Goal: Task Accomplishment & Management: Manage account settings

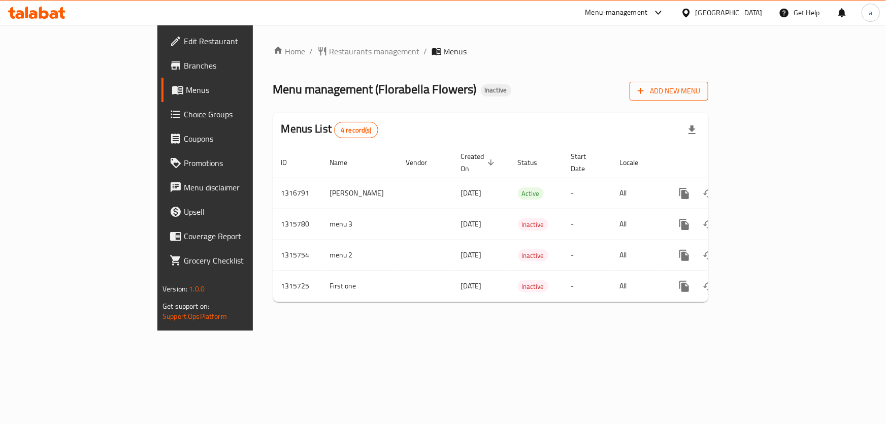
click at [700, 96] on span "Add New Menu" at bounding box center [668, 91] width 62 height 13
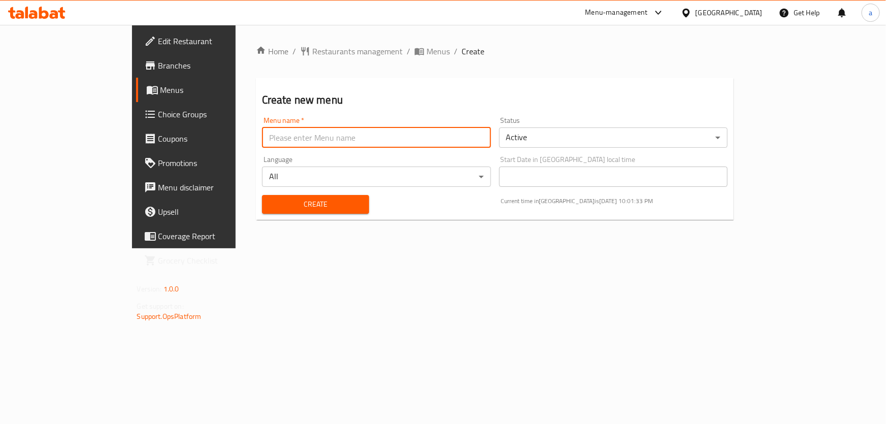
click at [404, 147] on input "text" at bounding box center [376, 137] width 229 height 20
type input "ش"
type input "[PERSON_NAME]"
click at [278, 212] on button "Create" at bounding box center [315, 204] width 107 height 19
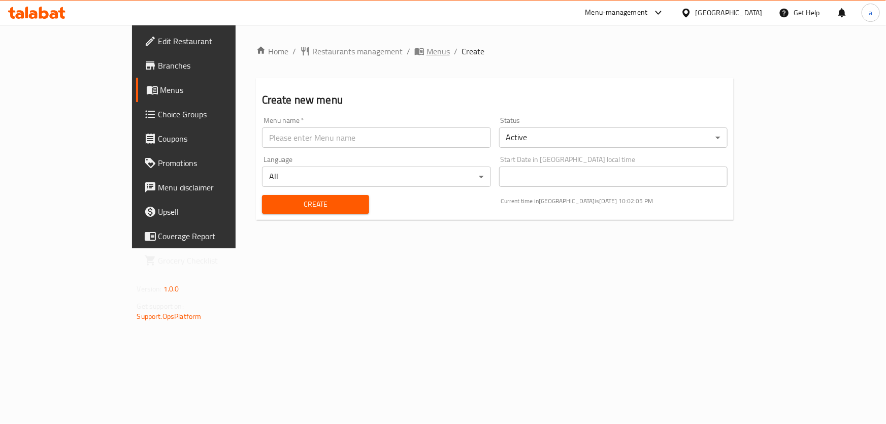
click at [426, 48] on span "Menus" at bounding box center [437, 51] width 23 height 12
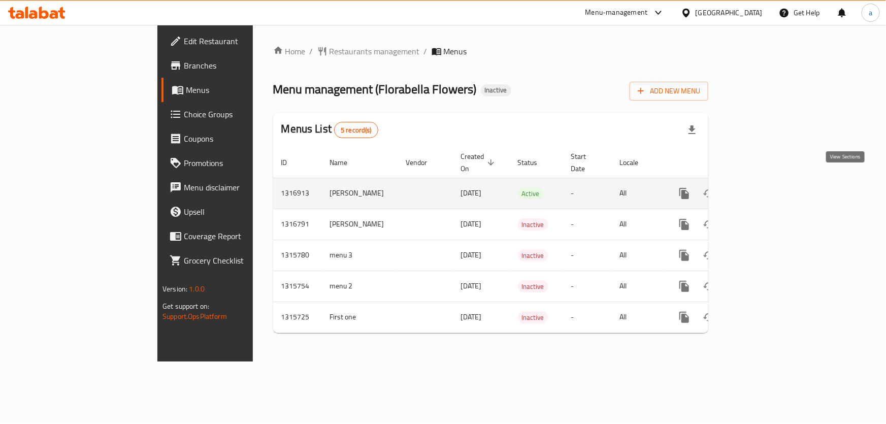
click at [763, 187] on icon "enhanced table" at bounding box center [757, 193] width 12 height 12
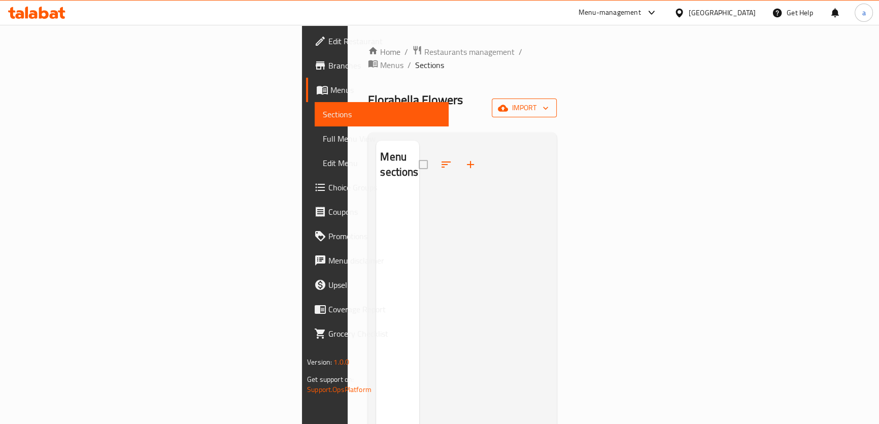
click at [549, 101] on span "import" at bounding box center [524, 107] width 49 height 13
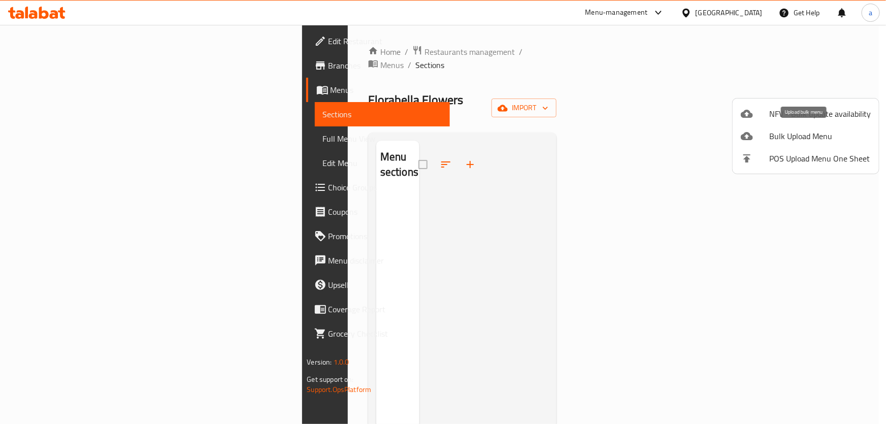
click at [782, 139] on span "Bulk Upload Menu" at bounding box center [819, 136] width 101 height 12
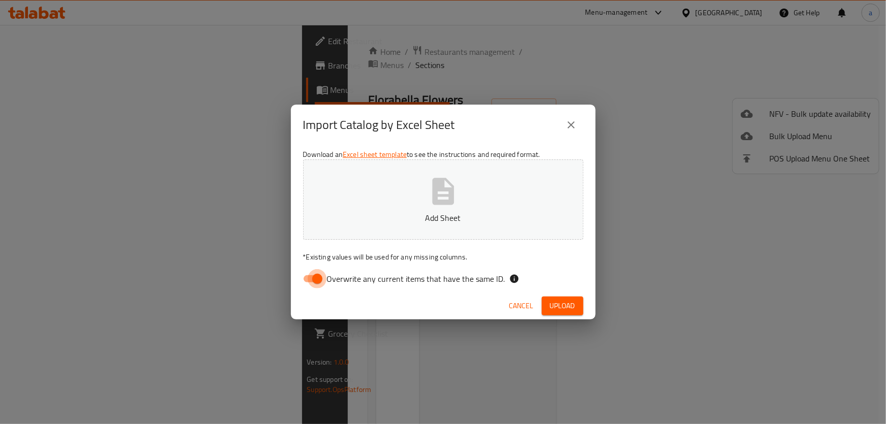
drag, startPoint x: 311, startPoint y: 277, endPoint x: 370, endPoint y: 238, distance: 70.8
click at [311, 277] on input "Overwrite any current items that have the same ID." at bounding box center [317, 278] width 58 height 19
checkbox input "false"
click at [564, 309] on span "Upload" at bounding box center [562, 305] width 25 height 13
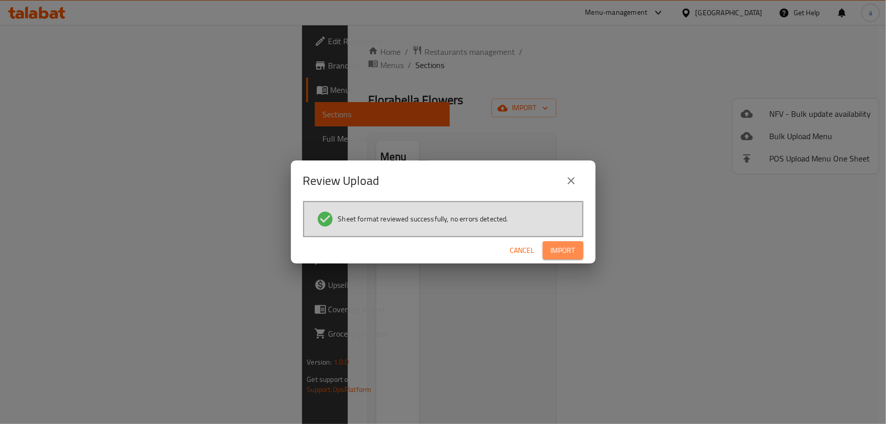
click at [572, 248] on span "Import" at bounding box center [563, 250] width 24 height 13
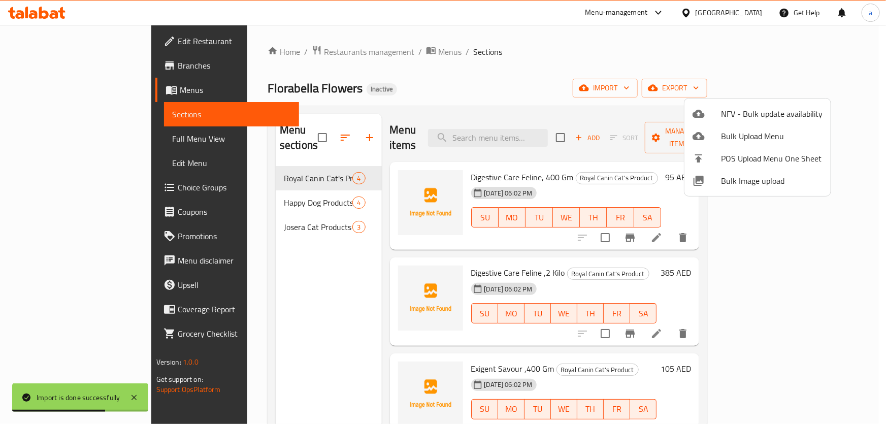
click at [579, 78] on div at bounding box center [443, 212] width 886 height 424
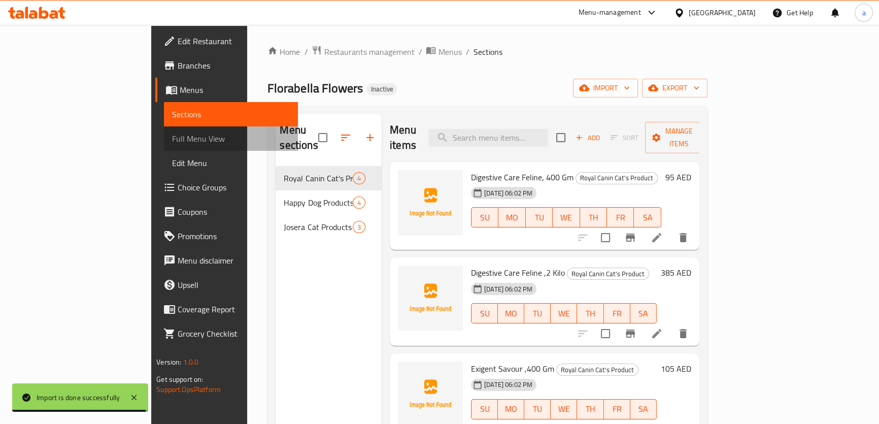
click at [172, 134] on span "Full Menu View" at bounding box center [231, 138] width 118 height 12
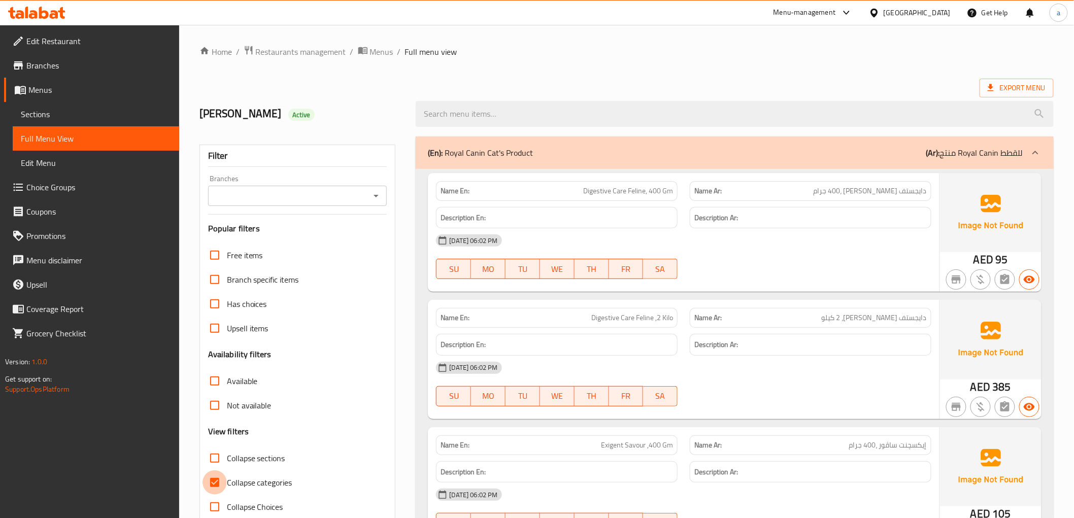
click at [215, 423] on input "Collapse categories" at bounding box center [214, 482] width 24 height 24
checkbox input "false"
click at [68, 67] on span "Branches" at bounding box center [98, 65] width 145 height 12
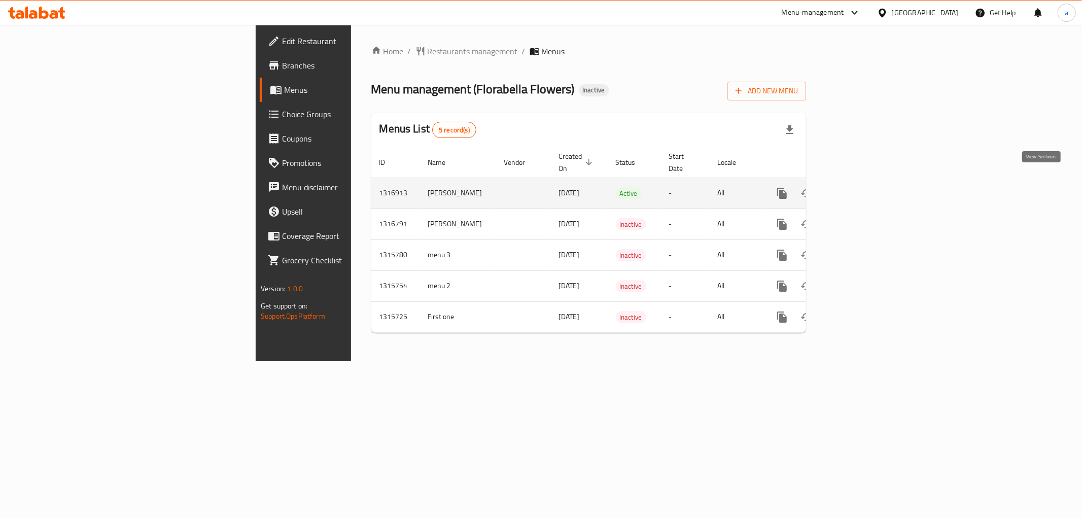
click at [860, 189] on icon "enhanced table" at bounding box center [855, 193] width 9 height 9
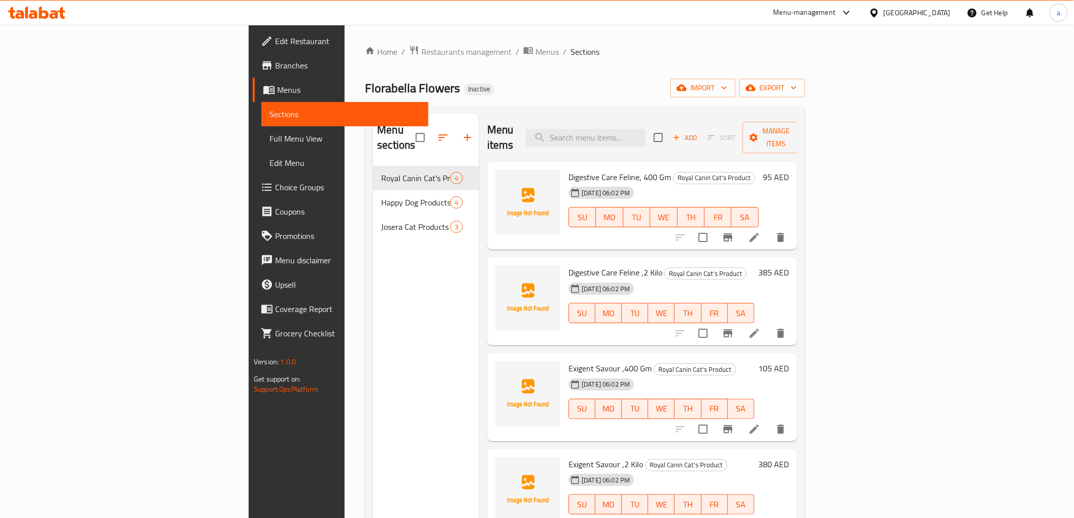
click at [269, 138] on span "Full Menu View" at bounding box center [344, 138] width 150 height 12
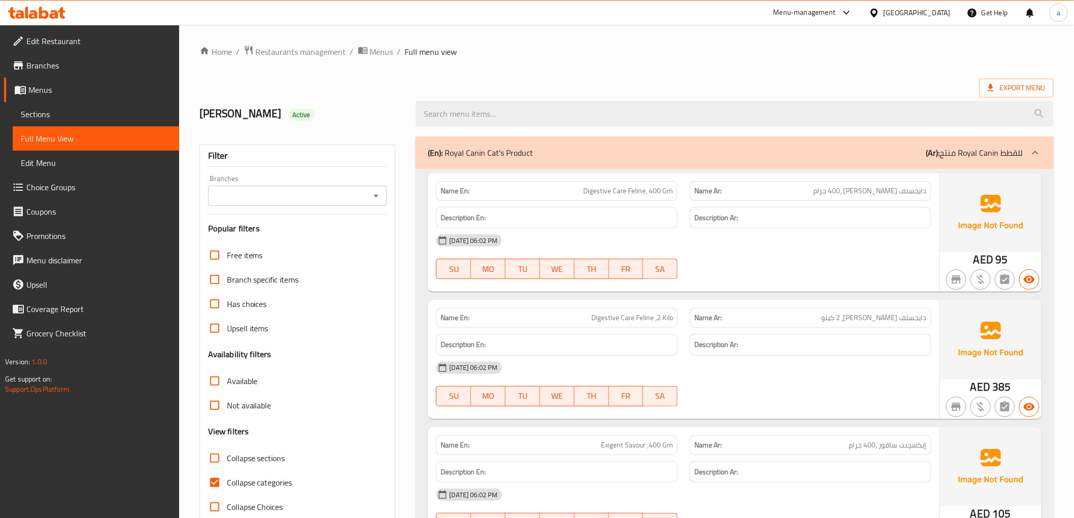
click at [220, 480] on input "Collapse categories" at bounding box center [214, 482] width 24 height 24
checkbox input "false"
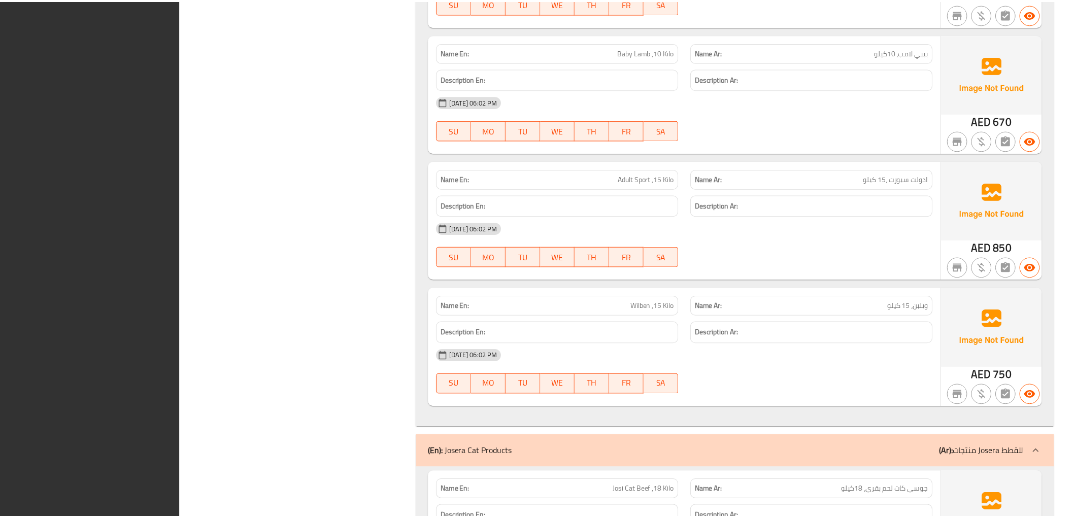
scroll to position [1199, 0]
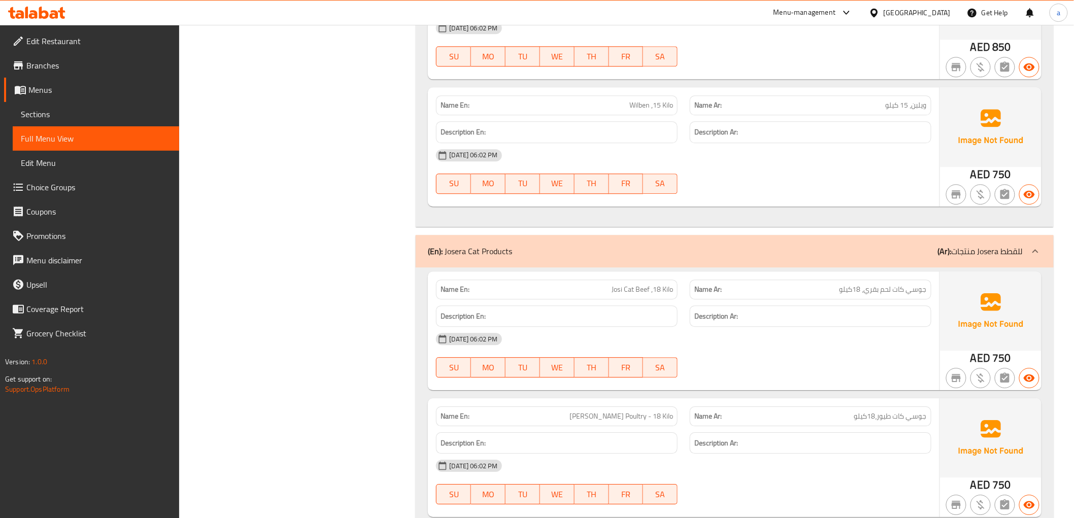
scroll to position [1029, 0]
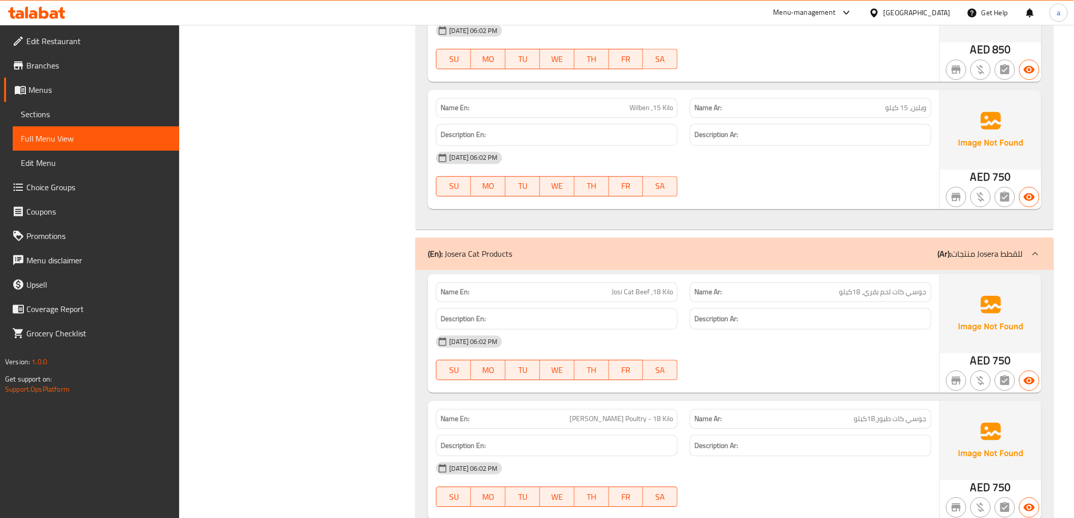
click at [46, 65] on span "Branches" at bounding box center [98, 65] width 145 height 12
